Goal: Information Seeking & Learning: Learn about a topic

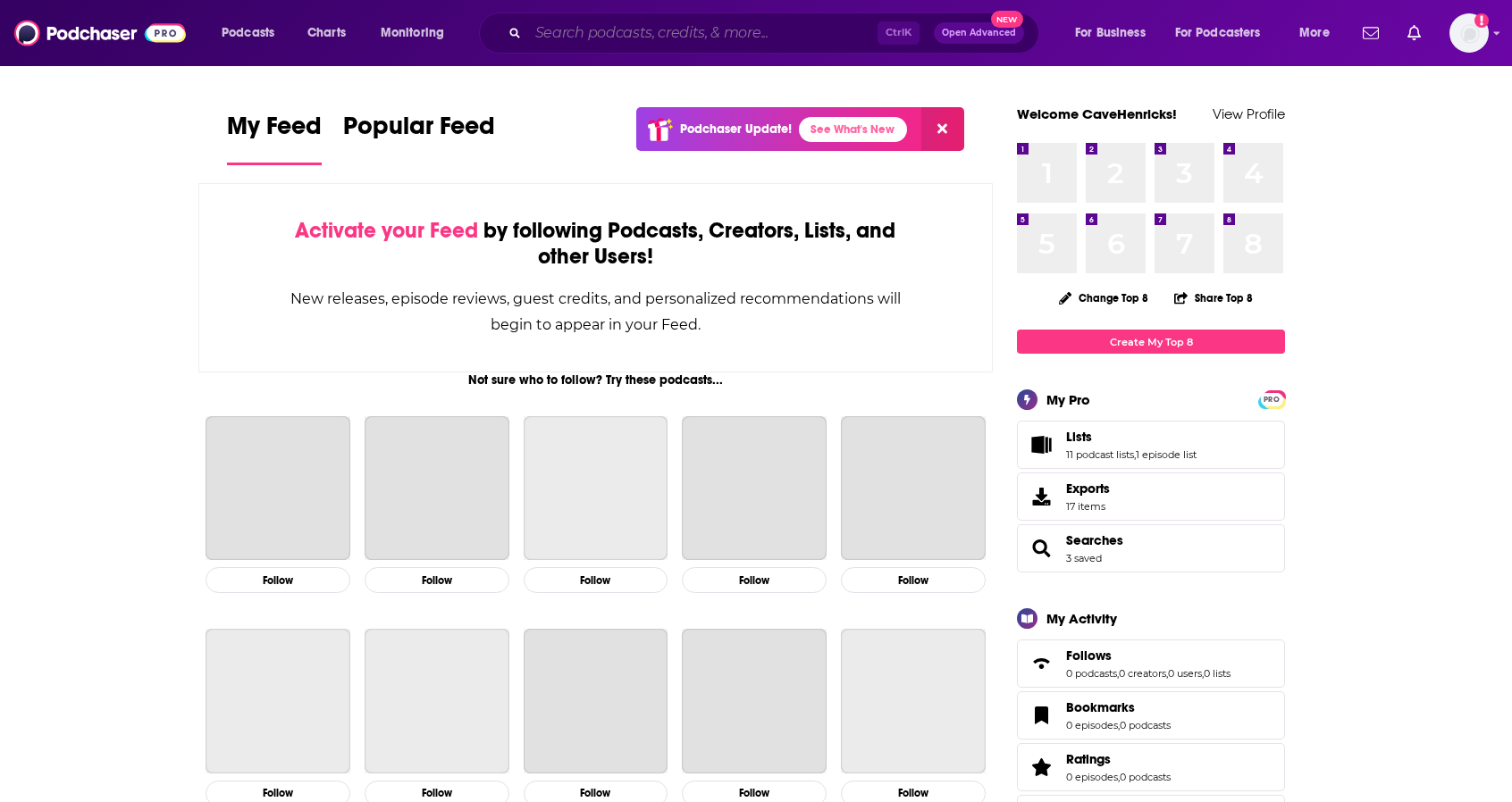
click at [659, 29] on input "Search podcasts, credits, & more..." at bounding box center [702, 33] width 349 height 29
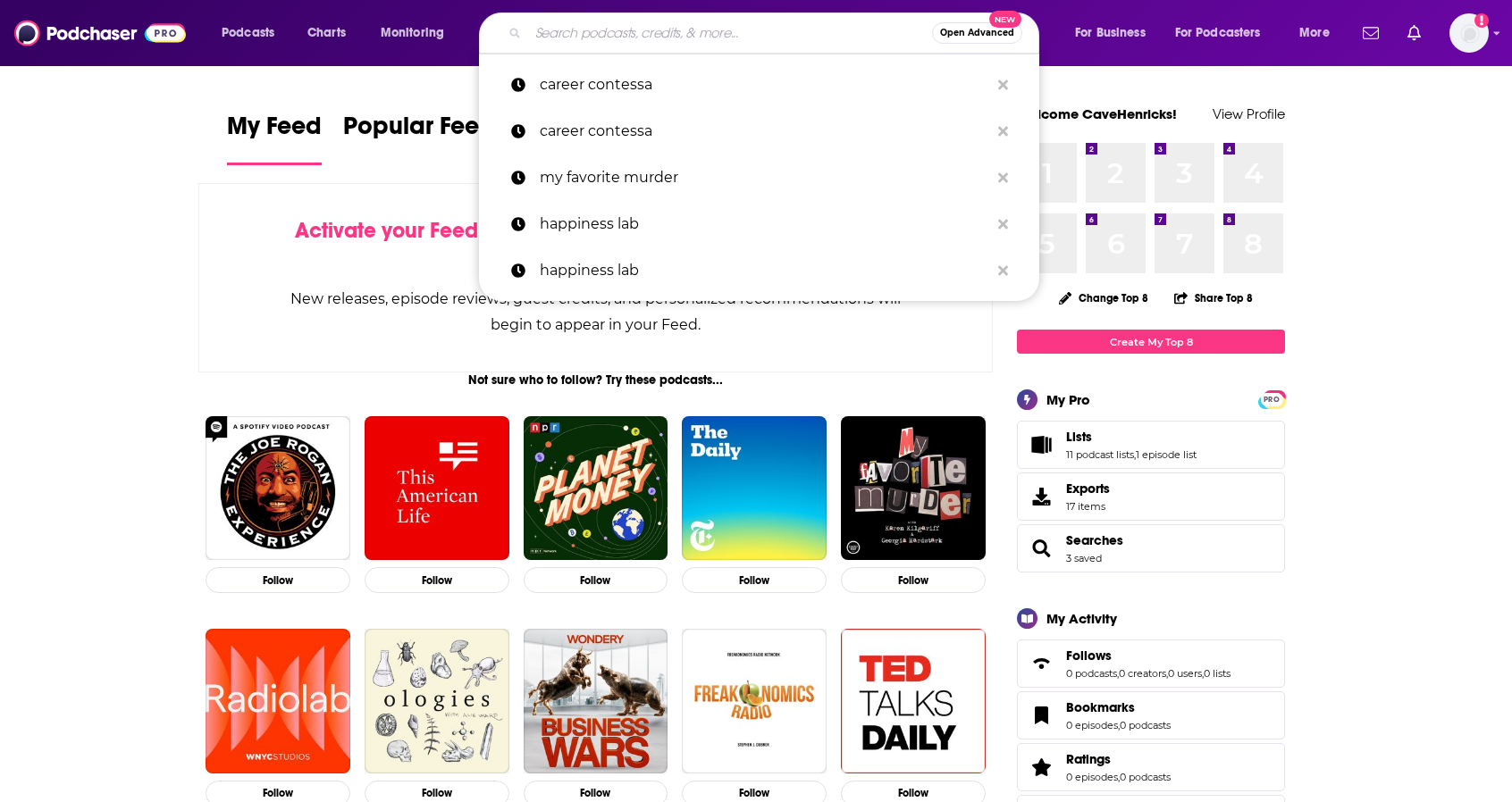
paste input "The E1B2 Collective Podcast"
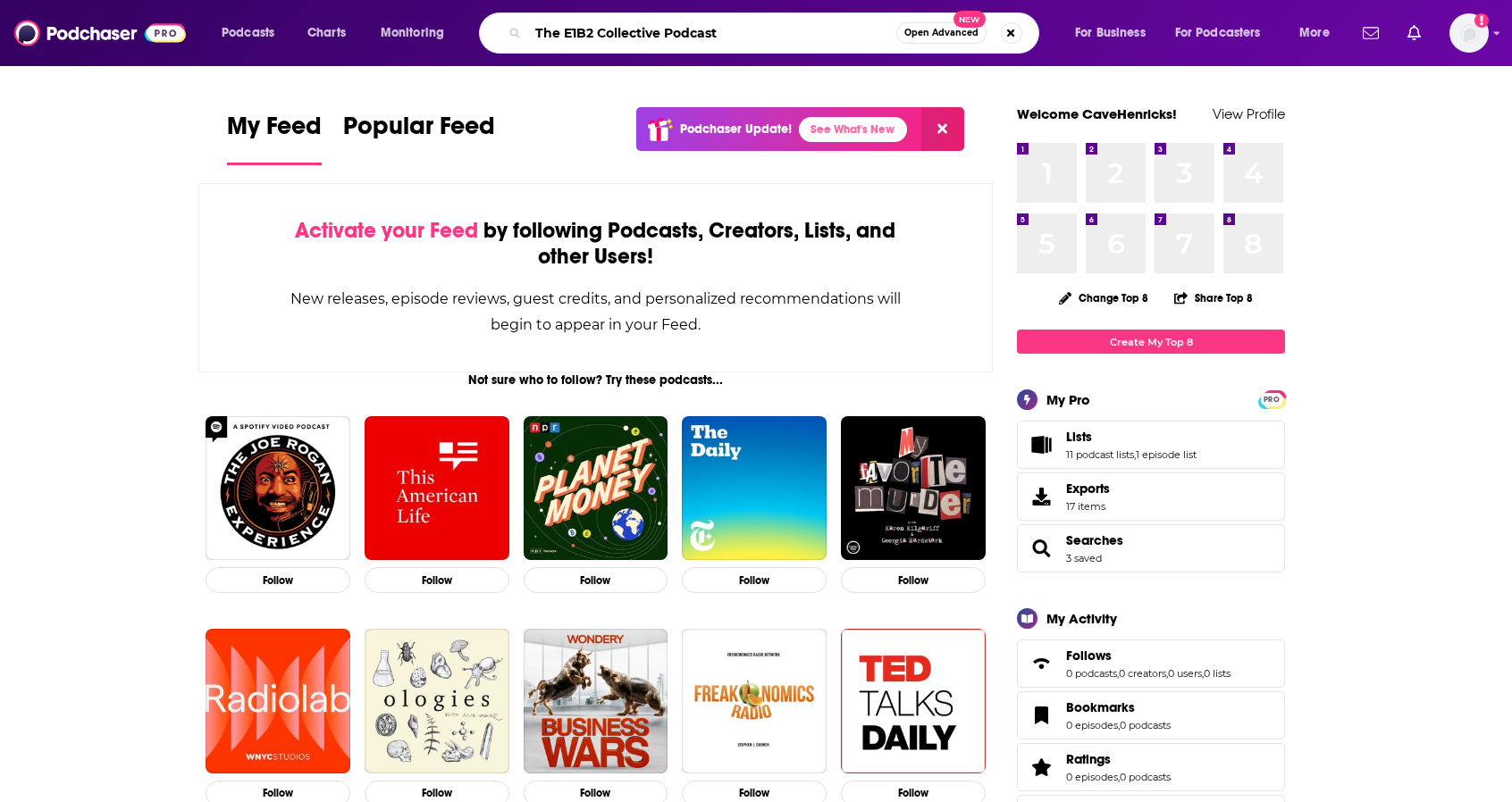
type input "The E1B2 Collective Podcast"
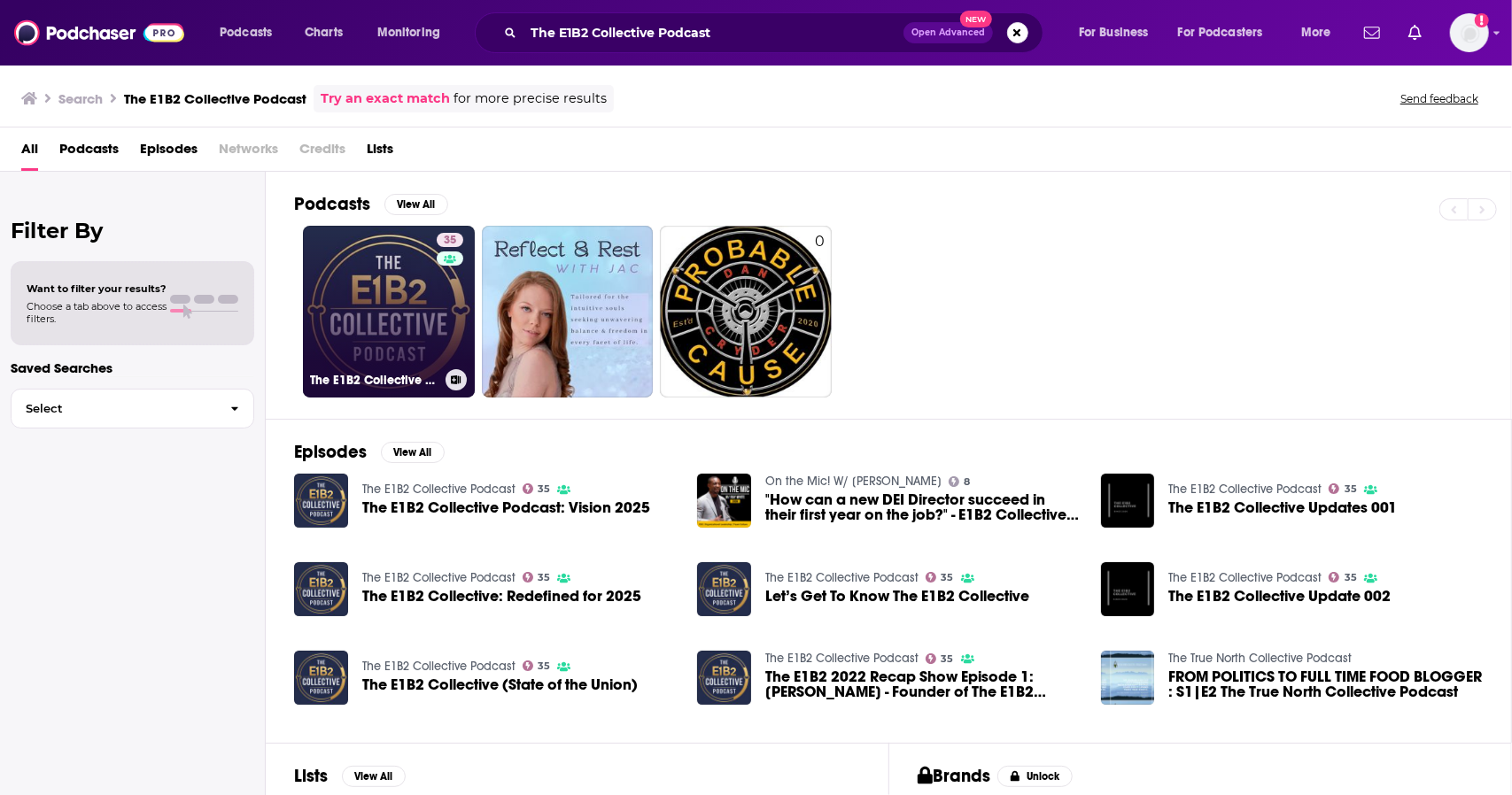
click at [365, 267] on link "35 The E1B2 Collective Podcast" at bounding box center [389, 312] width 172 height 172
